Goal: Task Accomplishment & Management: Manage account settings

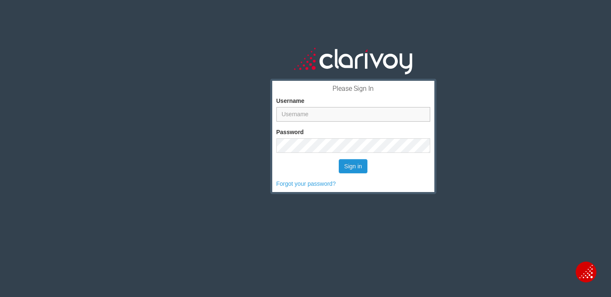
type input "kharris"
click at [354, 171] on button "Sign in" at bounding box center [353, 166] width 29 height 14
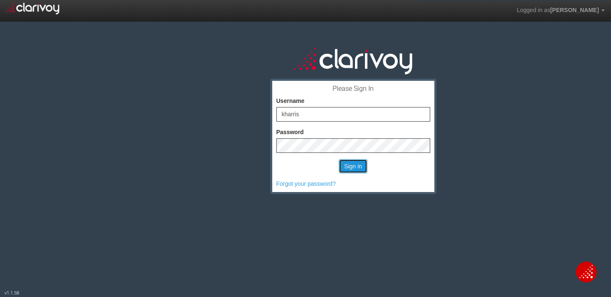
click at [347, 170] on button "Sign in" at bounding box center [353, 166] width 29 height 14
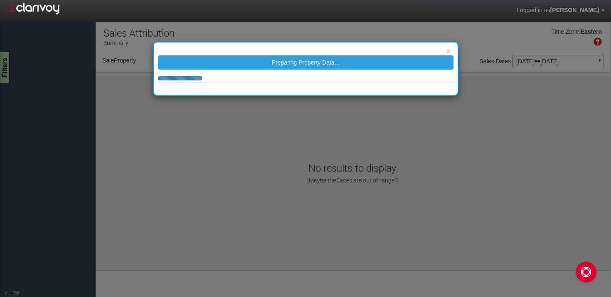
select select "object:196"
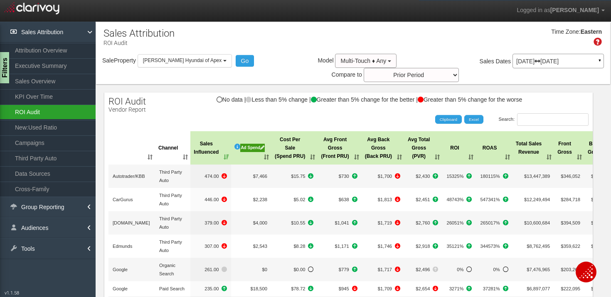
click at [41, 111] on link "ROI Audit" at bounding box center [48, 111] width 96 height 15
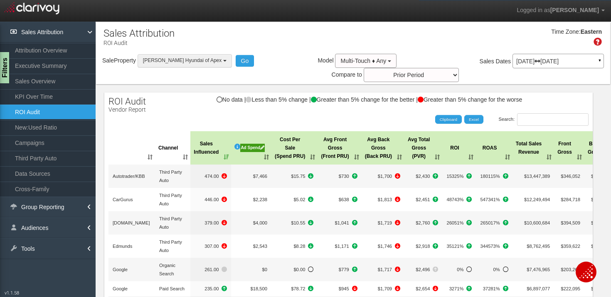
click at [187, 62] on span "[PERSON_NAME] Hyundai of Apex" at bounding box center [182, 60] width 79 height 6
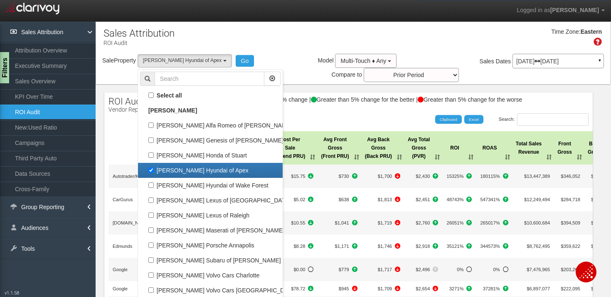
click at [191, 173] on label "[PERSON_NAME] Hyundai of Apex" at bounding box center [210, 170] width 141 height 11
click at [154, 173] on input "[PERSON_NAME] Hyundai of Apex" at bounding box center [150, 169] width 5 height 5
checkbox input "false"
select select
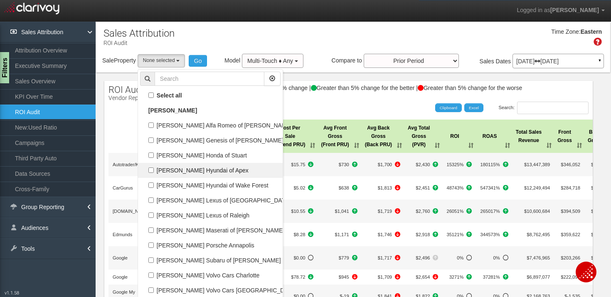
scroll to position [30, 0]
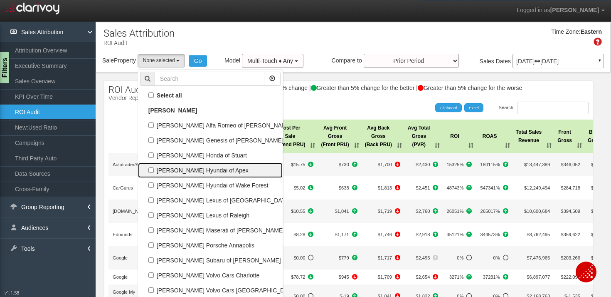
click at [174, 175] on label "[PERSON_NAME] Hyundai of Apex" at bounding box center [210, 170] width 141 height 11
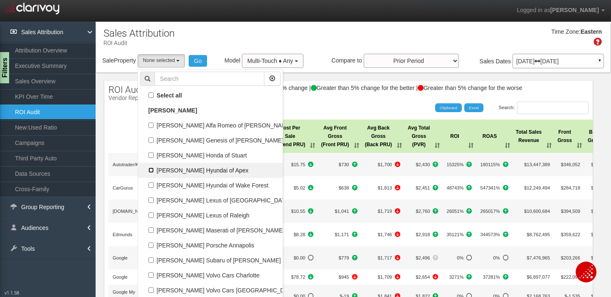
click at [154, 173] on input "[PERSON_NAME] Hyundai of Apex" at bounding box center [150, 169] width 5 height 5
checkbox input "true"
select select "object:196"
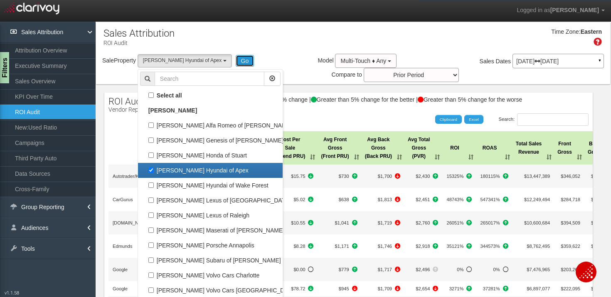
click at [236, 59] on button "Go" at bounding box center [245, 61] width 19 height 12
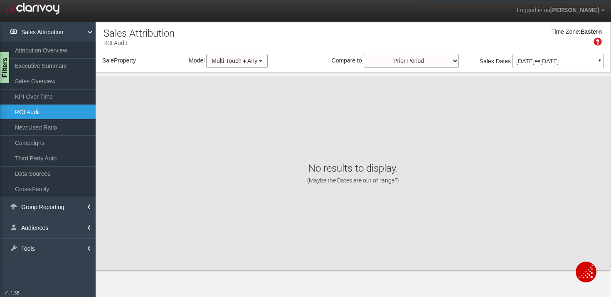
select select "object:251"
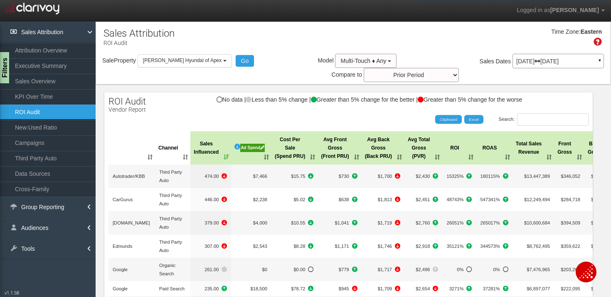
click at [253, 149] on div "Ad Spend" at bounding box center [252, 148] width 25 height 8
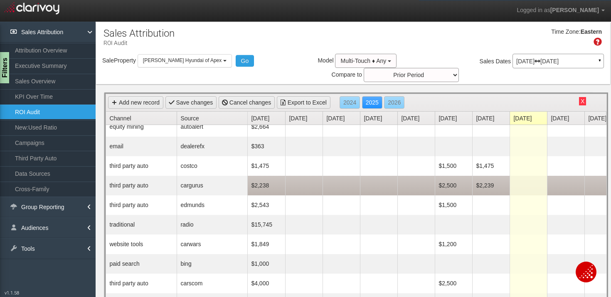
scroll to position [10, 0]
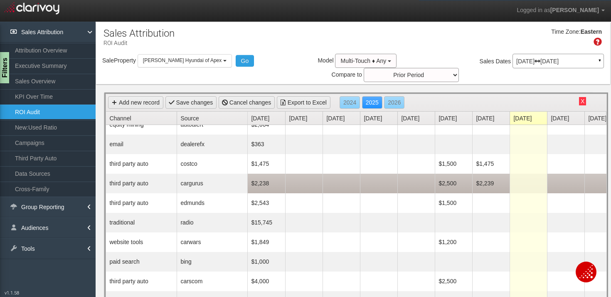
click at [493, 184] on td "$2,239" at bounding box center [491, 183] width 37 height 20
click at [493, 184] on input "2239" at bounding box center [491, 184] width 33 height 12
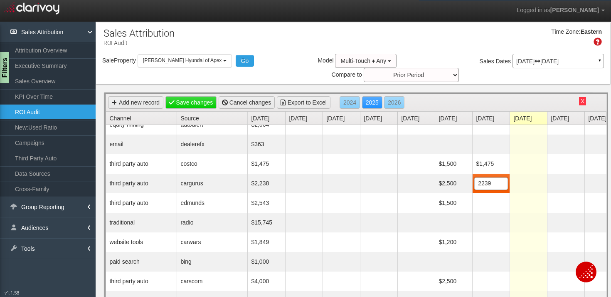
click at [511, 99] on div "Add new record Save changes Cancel changes Export to Excel 2024 2025 2026" at bounding box center [356, 102] width 501 height 17
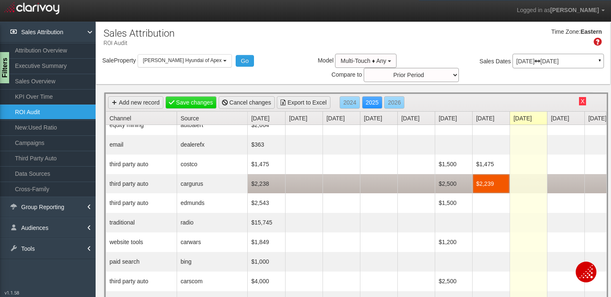
click at [498, 192] on td "$2,239" at bounding box center [491, 183] width 37 height 19
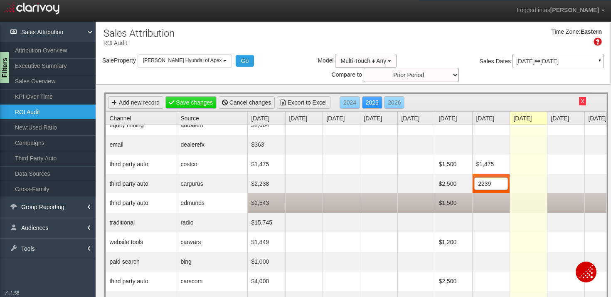
click at [494, 204] on td at bounding box center [491, 203] width 37 height 20
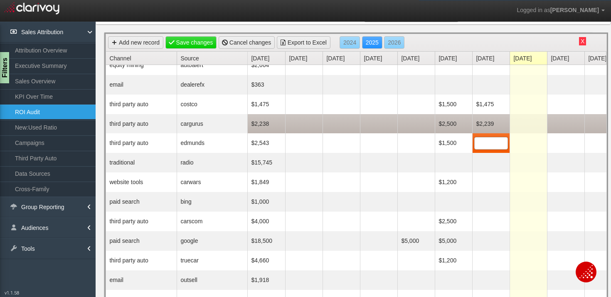
scroll to position [64, 0]
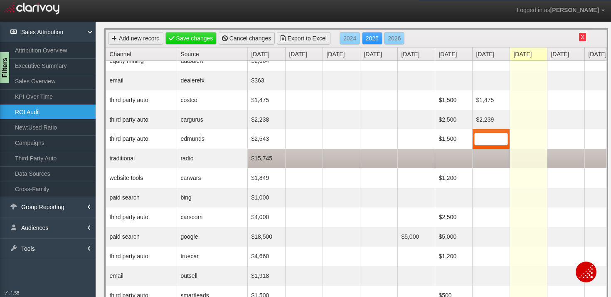
click at [495, 161] on td at bounding box center [491, 158] width 37 height 20
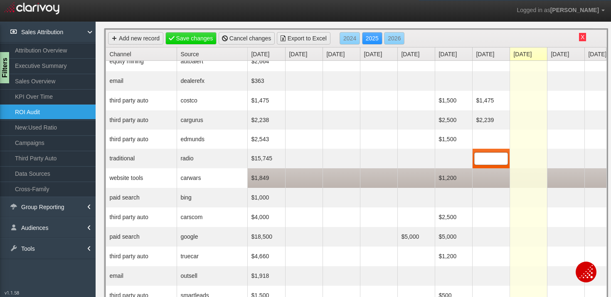
click at [491, 179] on td at bounding box center [491, 178] width 37 height 20
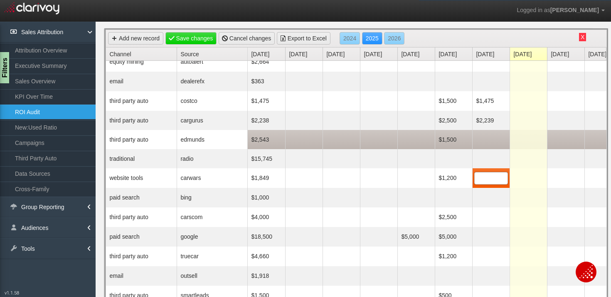
click at [489, 141] on td at bounding box center [491, 139] width 37 height 19
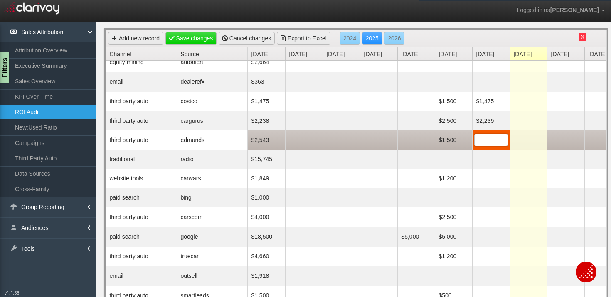
scroll to position [8, 0]
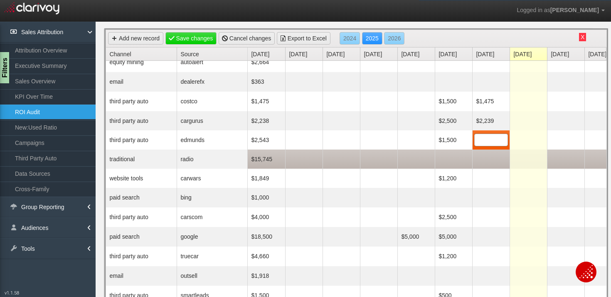
click at [497, 160] on td at bounding box center [491, 158] width 37 height 19
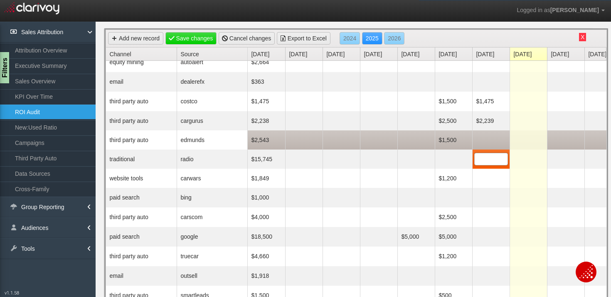
click at [487, 142] on td at bounding box center [491, 139] width 37 height 19
type input "2543"
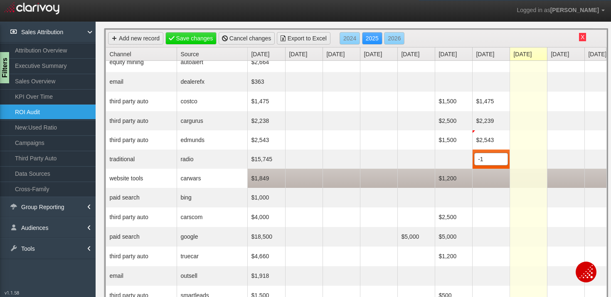
type input "-"
click at [496, 181] on td at bounding box center [491, 177] width 37 height 19
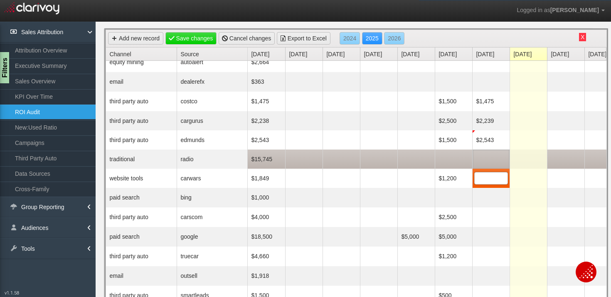
click at [487, 160] on td at bounding box center [491, 158] width 37 height 19
type input "15477"
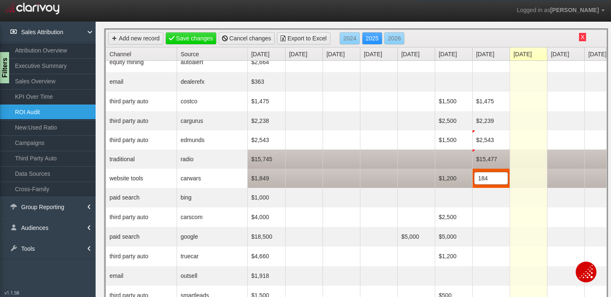
type input "1849"
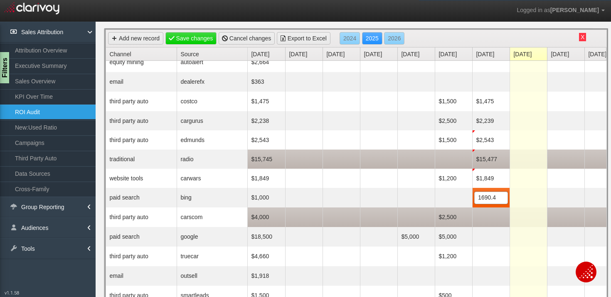
type input "1690.49"
type input "1"
type input "4000.98"
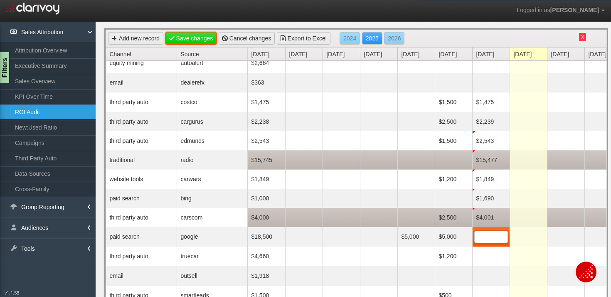
click at [201, 40] on link "Save changes" at bounding box center [192, 38] width 52 height 12
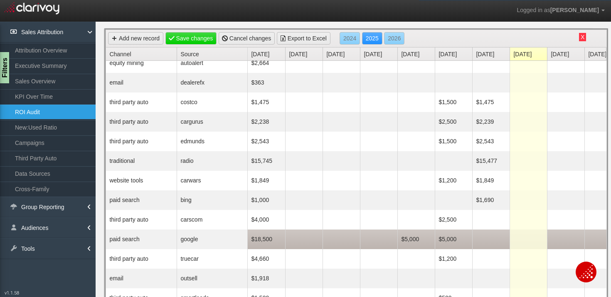
click at [492, 241] on td at bounding box center [491, 239] width 37 height 20
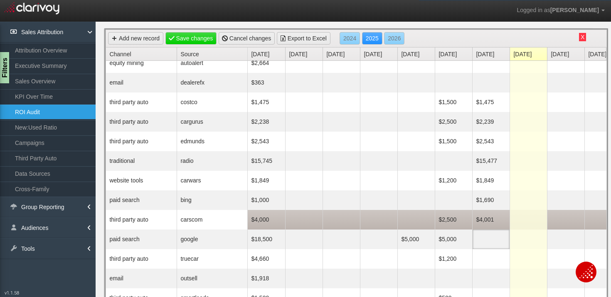
click at [490, 224] on td "$4,001" at bounding box center [491, 220] width 37 height 20
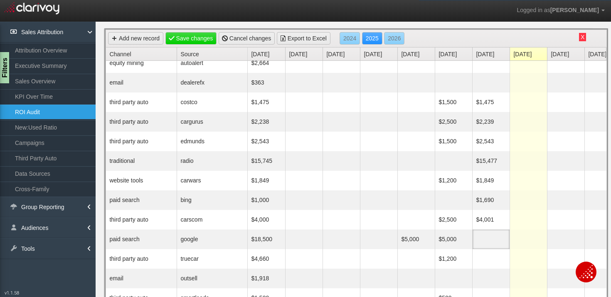
click at [494, 243] on td at bounding box center [491, 239] width 37 height 20
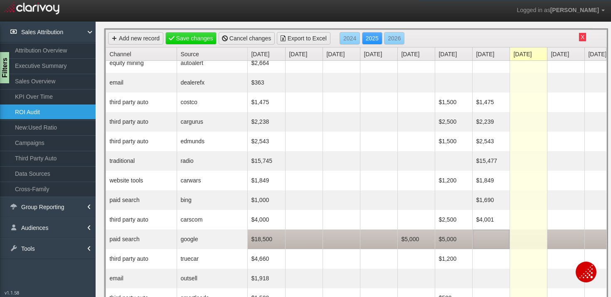
click at [491, 242] on td at bounding box center [491, 239] width 37 height 20
type input "22250.31"
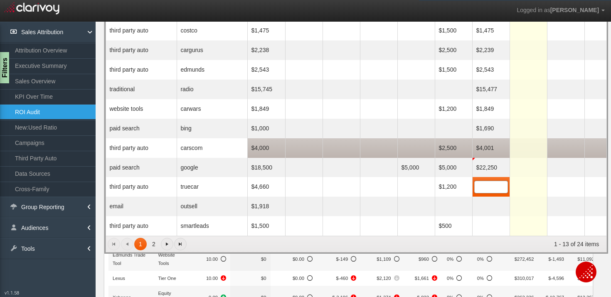
scroll to position [147, 0]
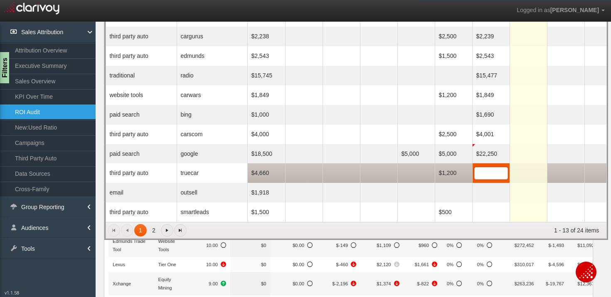
click at [485, 174] on input "text" at bounding box center [491, 173] width 33 height 12
type input "4660"
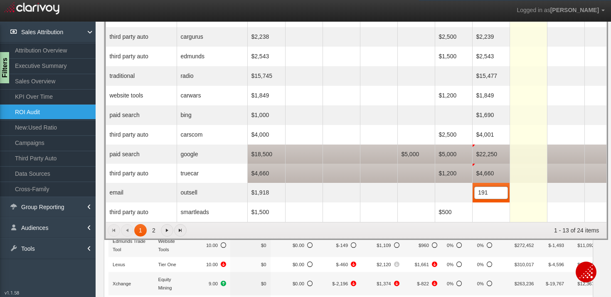
type input "1918"
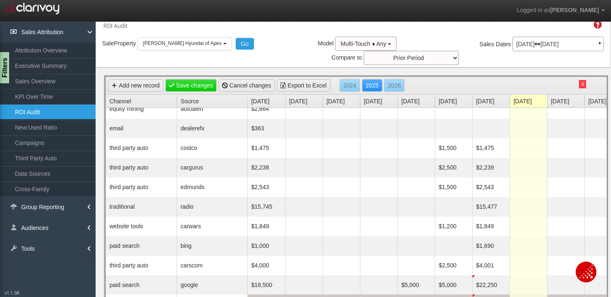
scroll to position [17, 0]
click at [182, 88] on link "Save changes" at bounding box center [192, 85] width 52 height 12
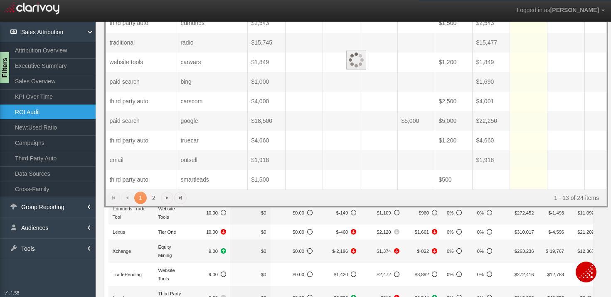
scroll to position [205, 0]
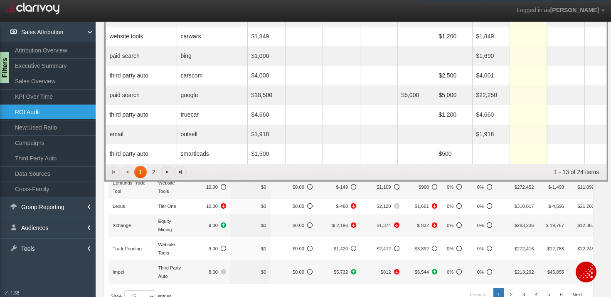
click at [154, 174] on link "2" at bounding box center [154, 172] width 12 height 12
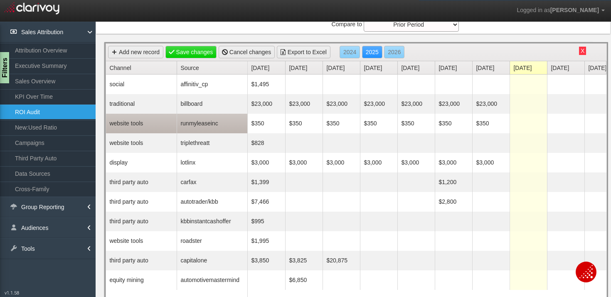
scroll to position [51, 0]
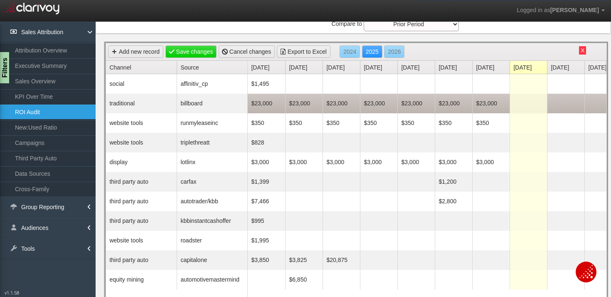
click at [524, 106] on td at bounding box center [528, 104] width 37 height 20
click at [524, 106] on span at bounding box center [529, 103] width 34 height 12
type input "25650"
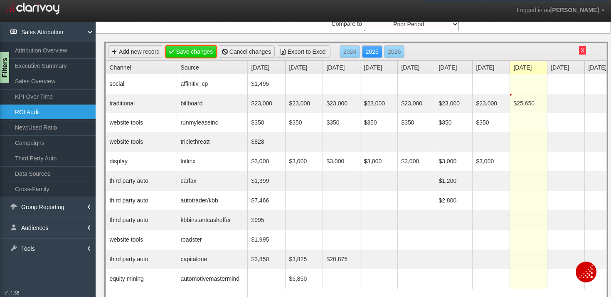
click at [197, 54] on link "Save changes" at bounding box center [192, 51] width 52 height 12
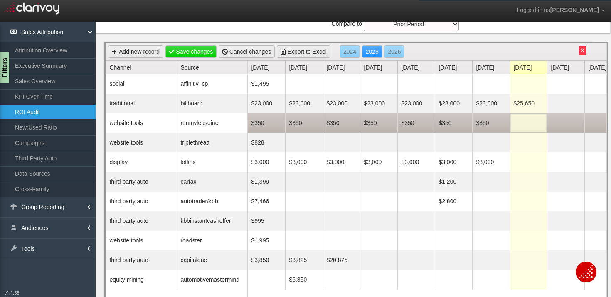
click at [529, 121] on td at bounding box center [528, 123] width 37 height 20
type input "350"
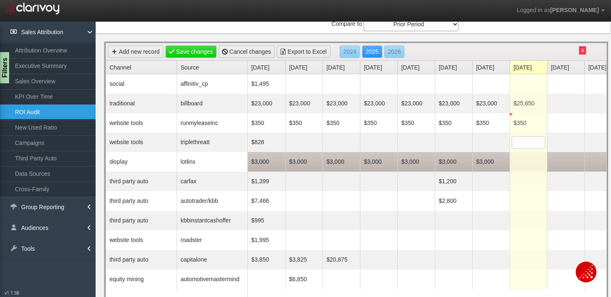
click at [529, 162] on td at bounding box center [528, 162] width 37 height 20
click at [529, 162] on span at bounding box center [529, 161] width 34 height 12
type input "3000"
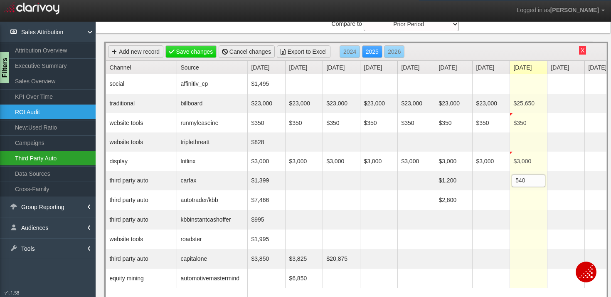
type input "5400"
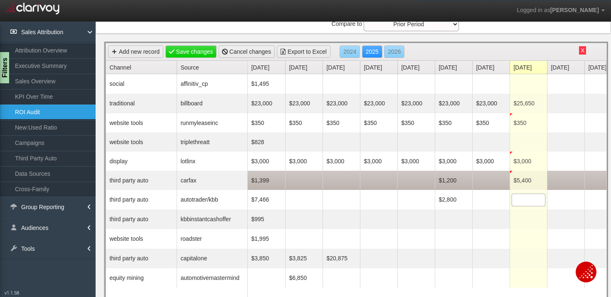
click at [524, 180] on td "$5,400" at bounding box center [528, 180] width 37 height 19
click at [524, 180] on input "5400" at bounding box center [528, 180] width 33 height 12
type input "1399"
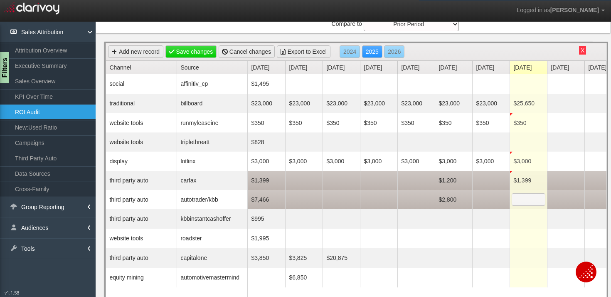
click at [528, 202] on input "text" at bounding box center [528, 199] width 33 height 12
click at [528, 202] on span at bounding box center [529, 199] width 34 height 12
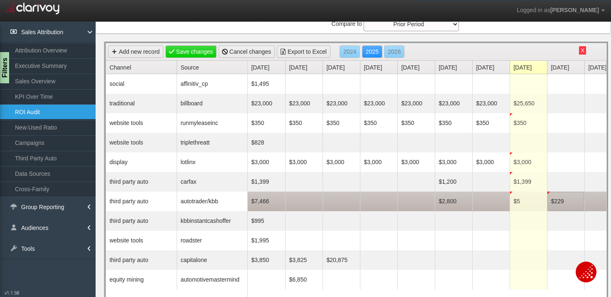
click at [566, 203] on td "$229" at bounding box center [565, 201] width 37 height 20
click at [566, 203] on input "229" at bounding box center [566, 201] width 33 height 12
click at [527, 203] on td "$5" at bounding box center [528, 201] width 37 height 20
type input "5228.61"
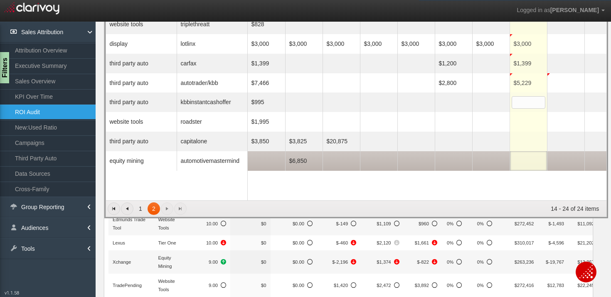
scroll to position [169, 0]
click at [530, 162] on td at bounding box center [528, 161] width 37 height 20
type input "8839.65"
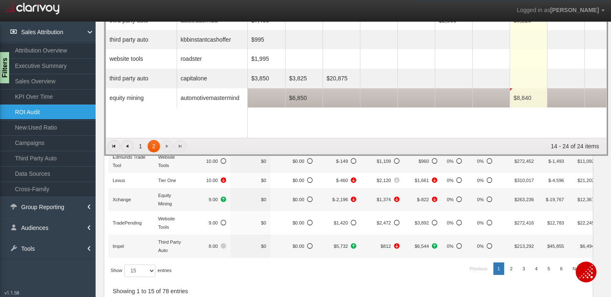
scroll to position [0, 0]
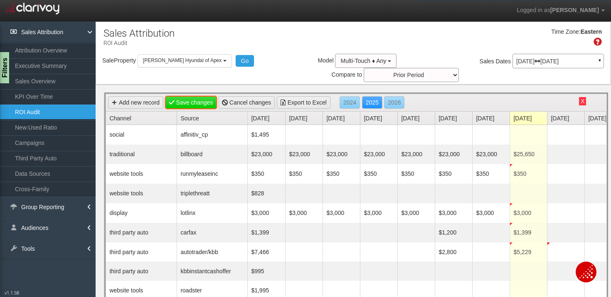
click at [201, 101] on link "Save changes" at bounding box center [192, 102] width 52 height 12
